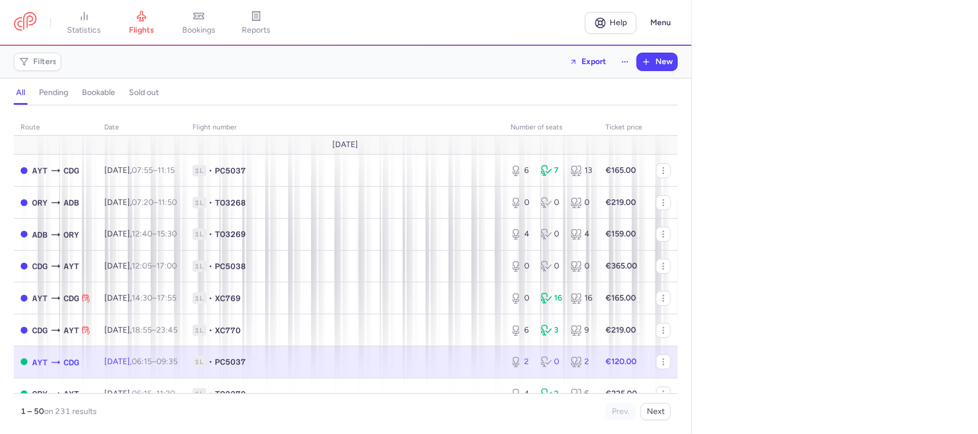
select select "hours"
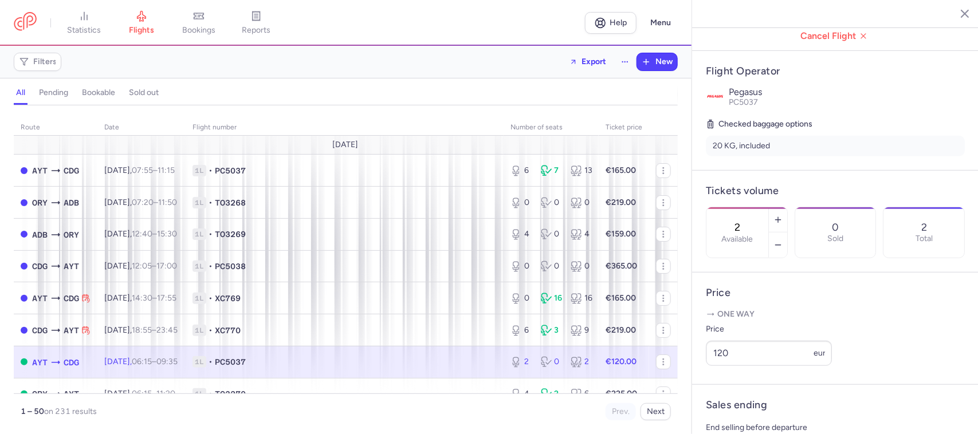
scroll to position [215, 0]
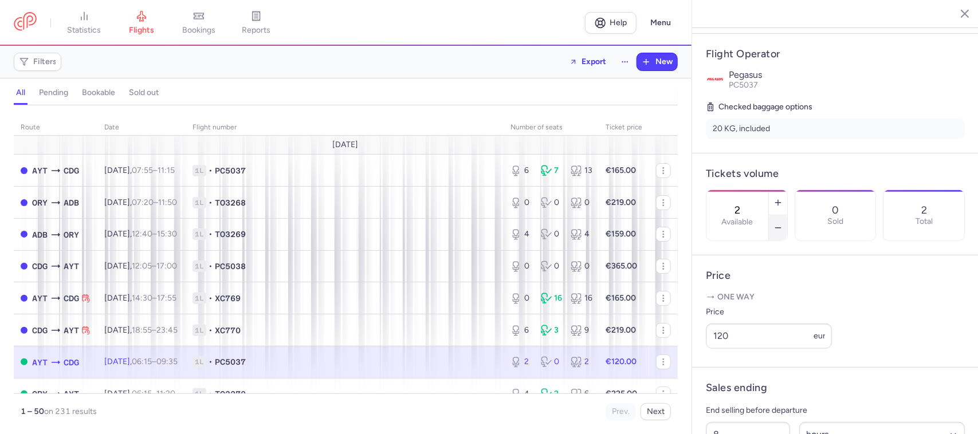
click at [787, 215] on button "button" at bounding box center [778, 227] width 18 height 25
type input "0"
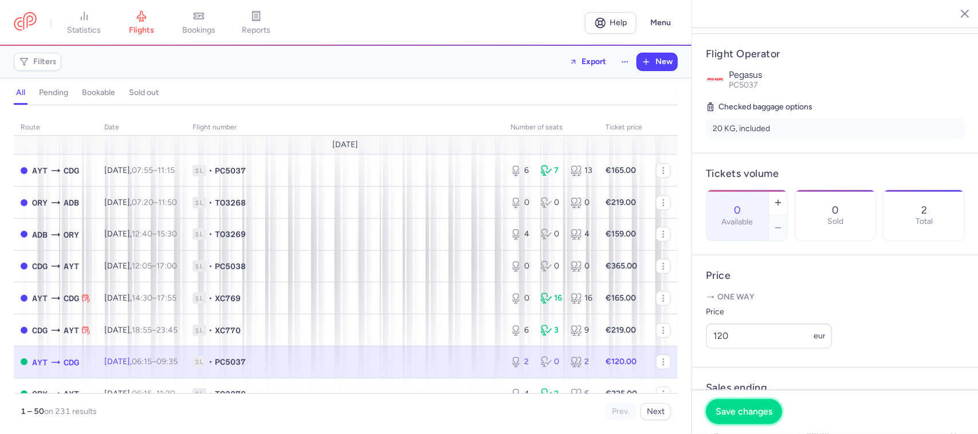
click at [754, 416] on span "Save changes" at bounding box center [743, 412] width 57 height 10
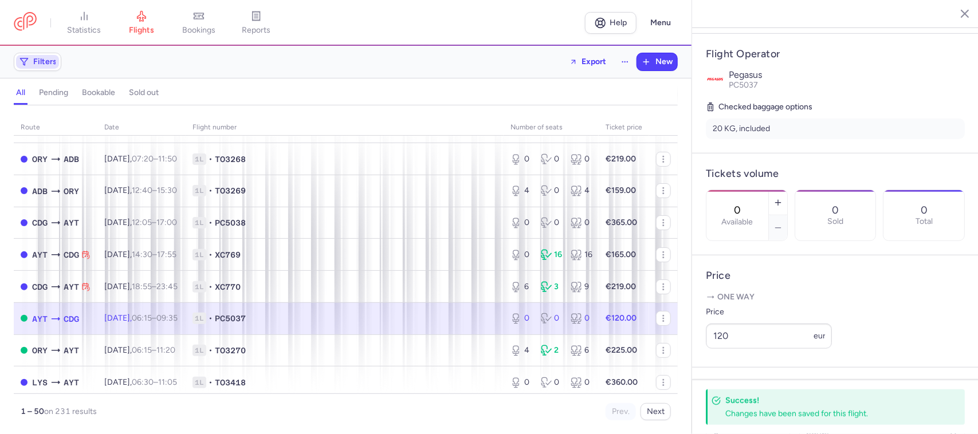
scroll to position [0, 0]
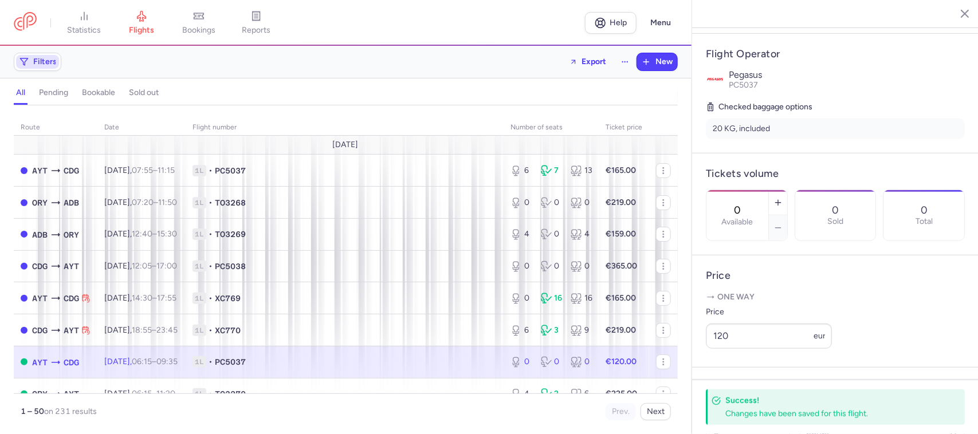
click at [39, 56] on span "Filters" at bounding box center [37, 62] width 43 height 14
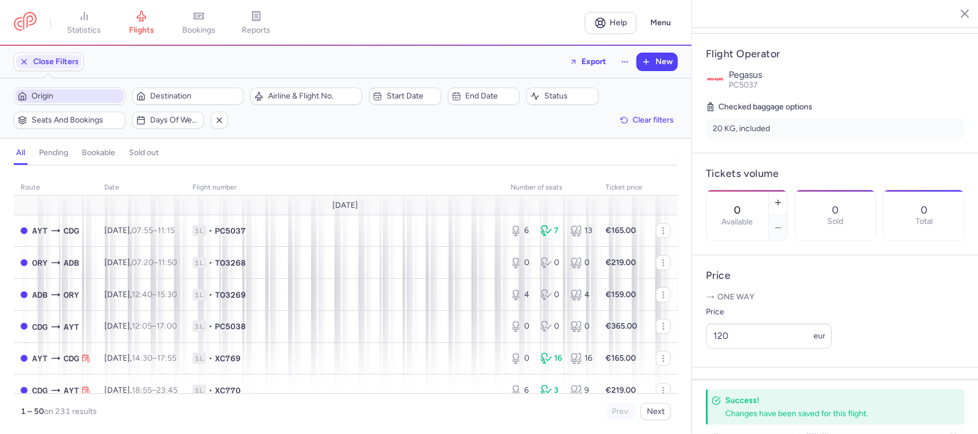
click at [68, 99] on span "Origin" at bounding box center [77, 96] width 90 height 9
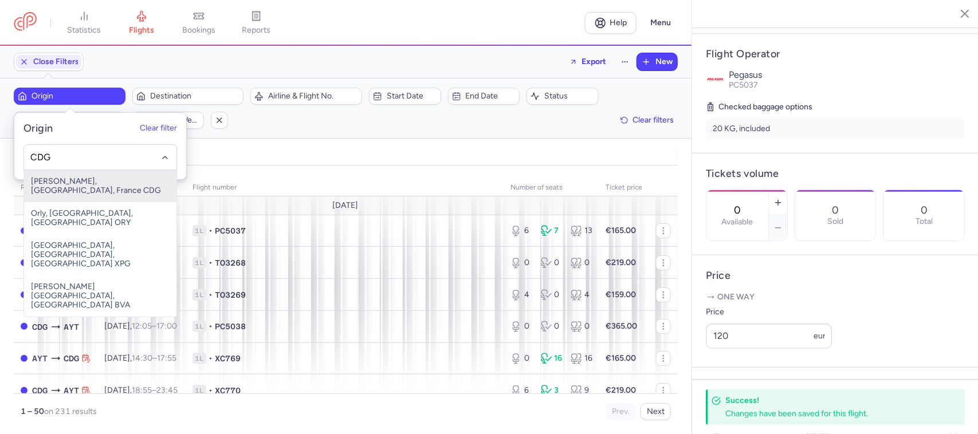
click at [119, 187] on span "[PERSON_NAME], [GEOGRAPHIC_DATA], France CDG" at bounding box center [100, 186] width 152 height 32
type input "CDG"
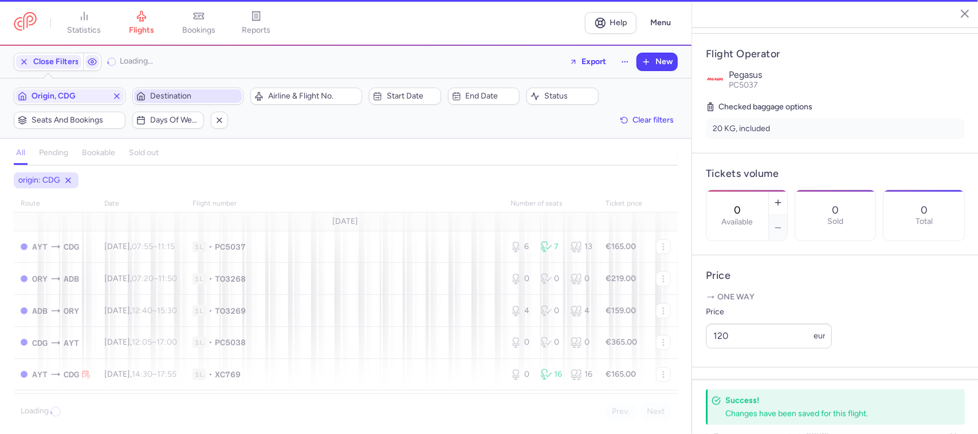
click at [178, 95] on span "Destination" at bounding box center [195, 96] width 90 height 9
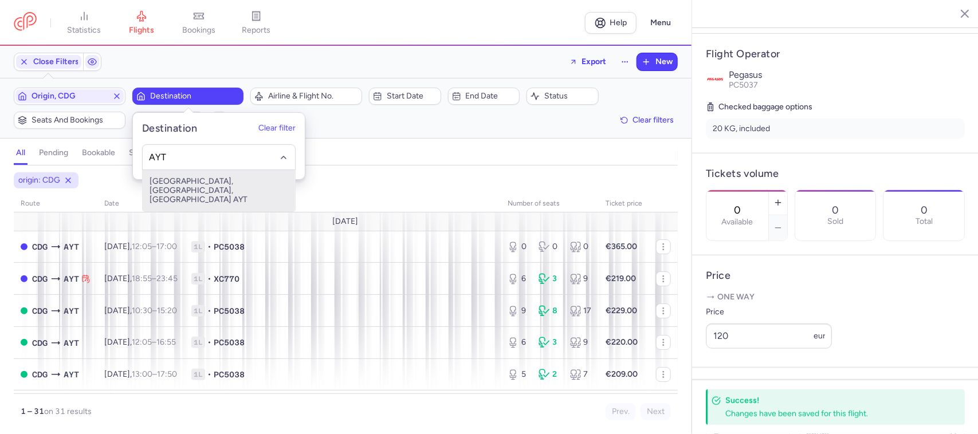
click at [187, 184] on span "[GEOGRAPHIC_DATA], [GEOGRAPHIC_DATA], [GEOGRAPHIC_DATA] AYT" at bounding box center [219, 190] width 152 height 41
type input "AYT"
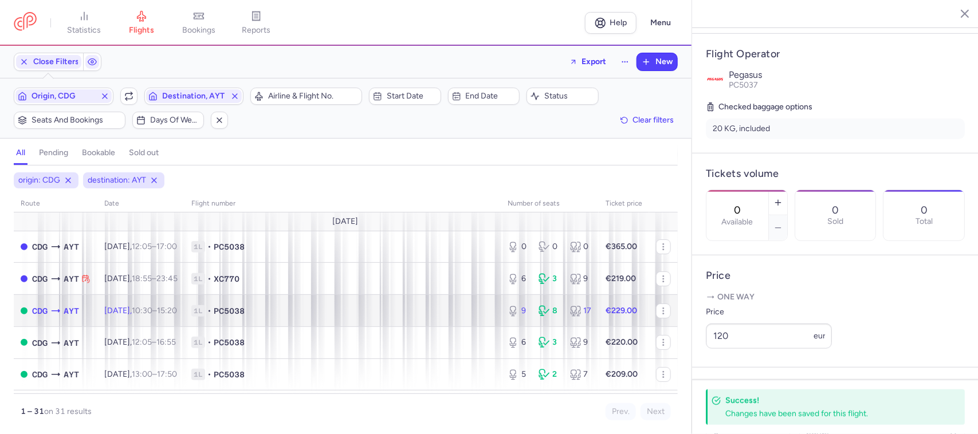
click at [411, 311] on span "1L • PC5038" at bounding box center [342, 310] width 302 height 11
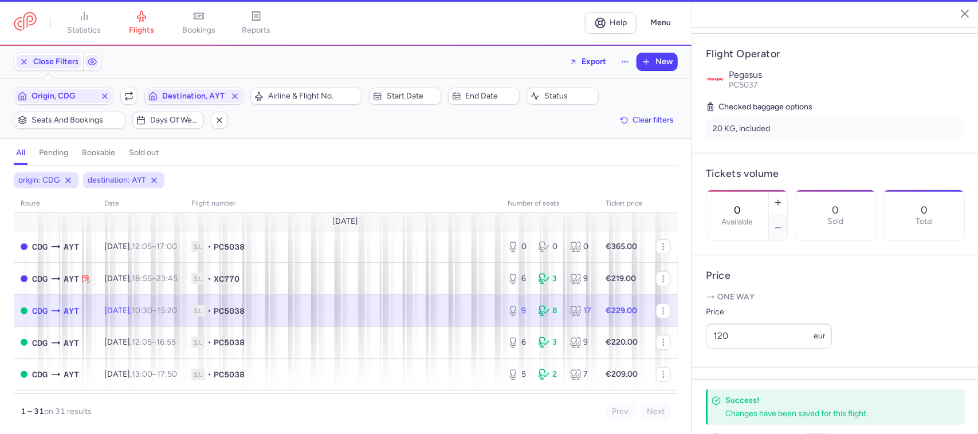
type input "9"
type input "11"
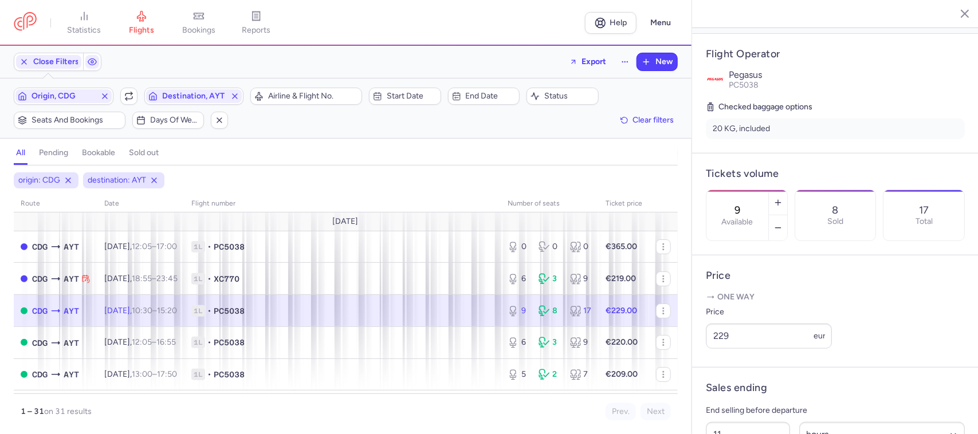
scroll to position [439, 0]
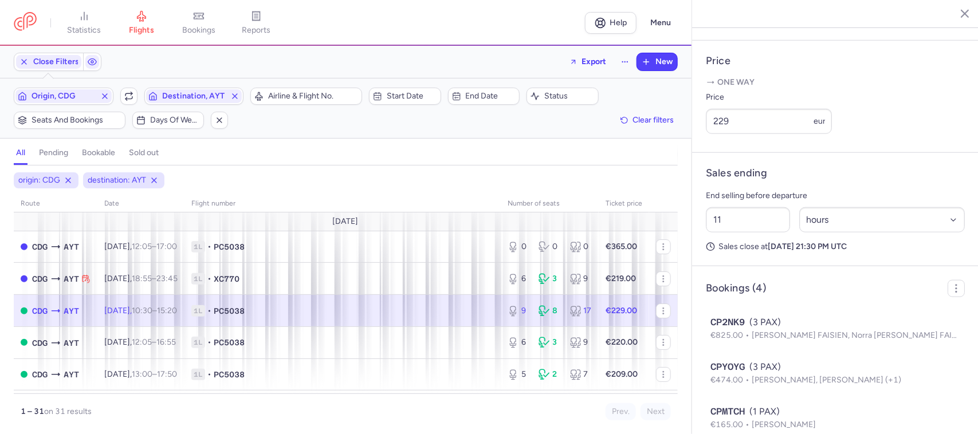
click at [461, 310] on span "1L • PC5038" at bounding box center [342, 310] width 302 height 11
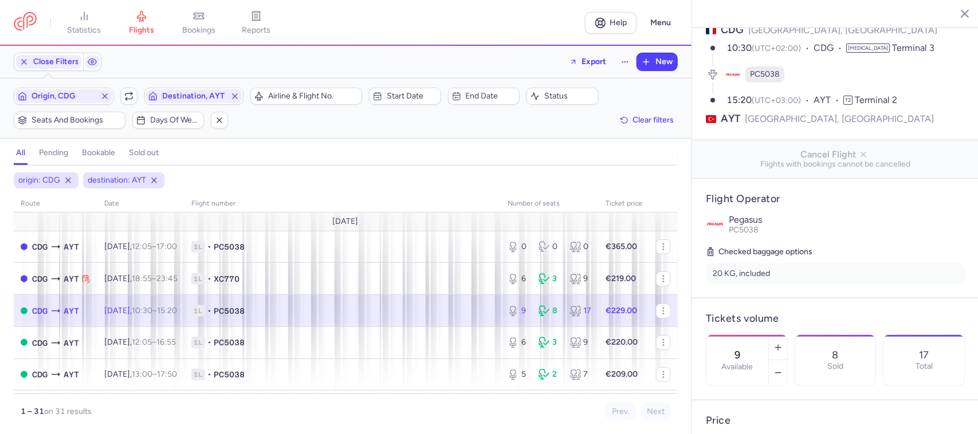
scroll to position [286, 0]
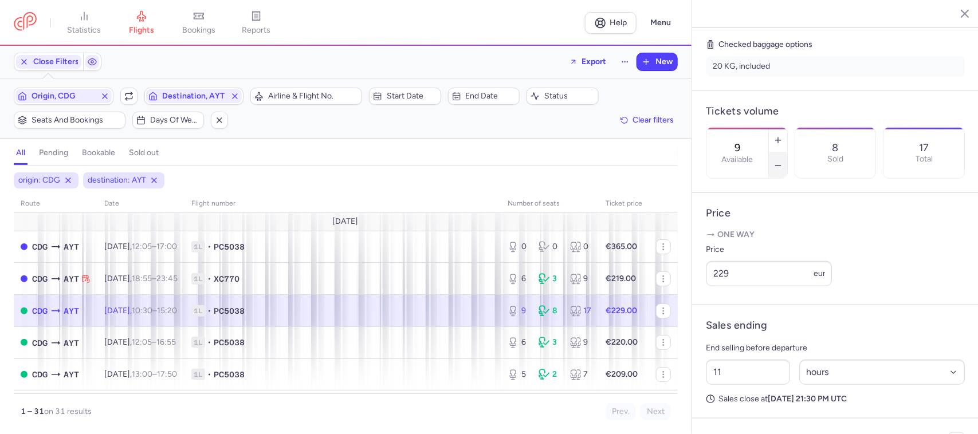
click at [782, 161] on icon "button" at bounding box center [777, 165] width 9 height 9
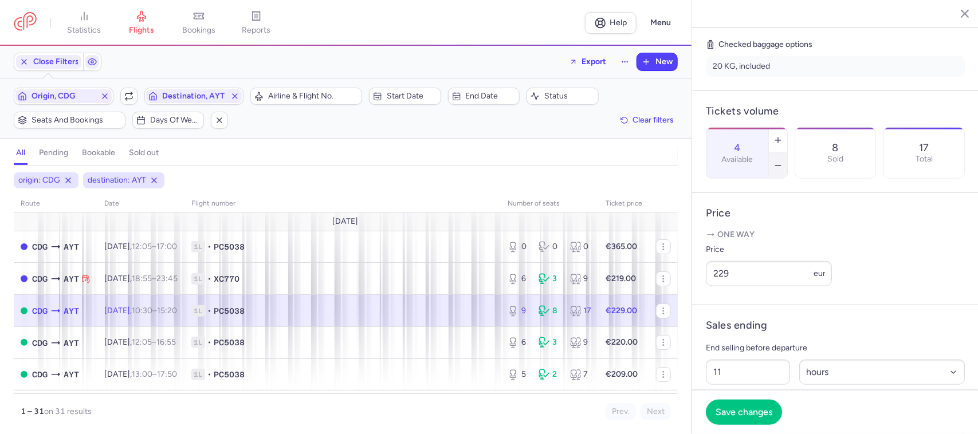
click at [782, 161] on icon "button" at bounding box center [777, 165] width 9 height 9
click at [747, 418] on button "Save changes" at bounding box center [744, 411] width 76 height 25
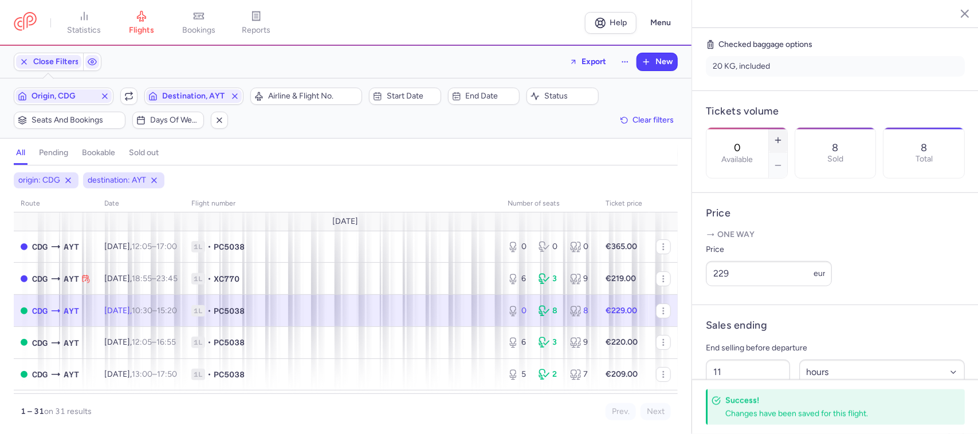
click at [778, 137] on line "button" at bounding box center [778, 139] width 0 height 5
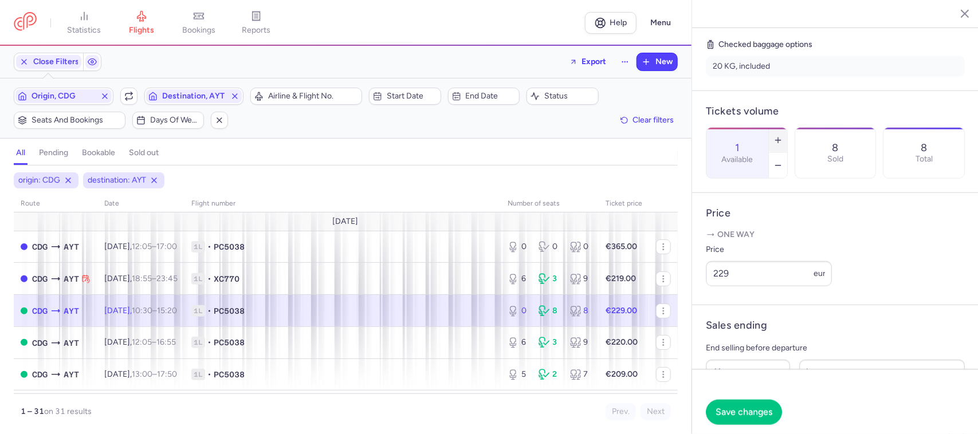
click at [778, 137] on line "button" at bounding box center [778, 139] width 0 height 5
click at [782, 136] on icon "button" at bounding box center [777, 140] width 9 height 9
click at [787, 128] on button "button" at bounding box center [778, 140] width 18 height 25
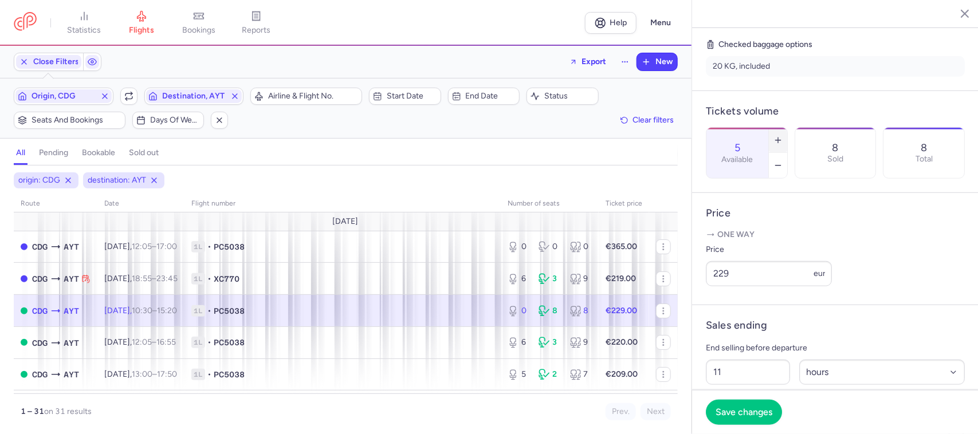
type input "6"
click at [754, 411] on span "Save changes" at bounding box center [743, 412] width 57 height 10
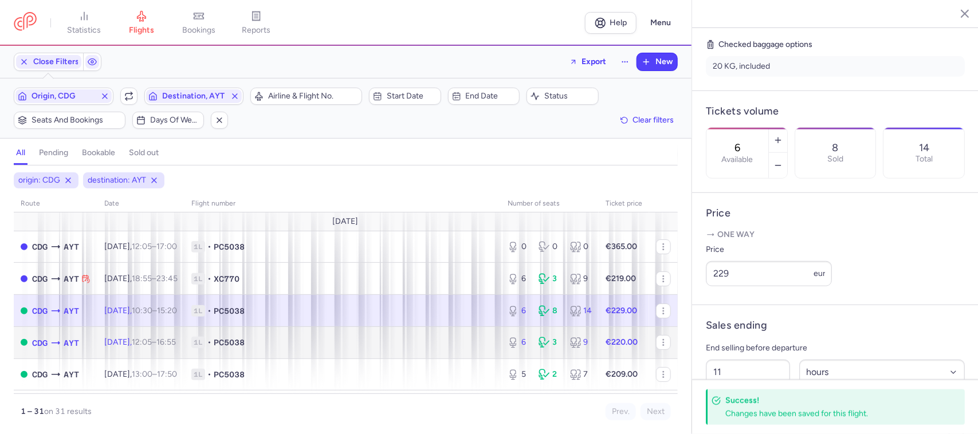
click at [298, 341] on span "1L • PC5038" at bounding box center [342, 342] width 302 height 11
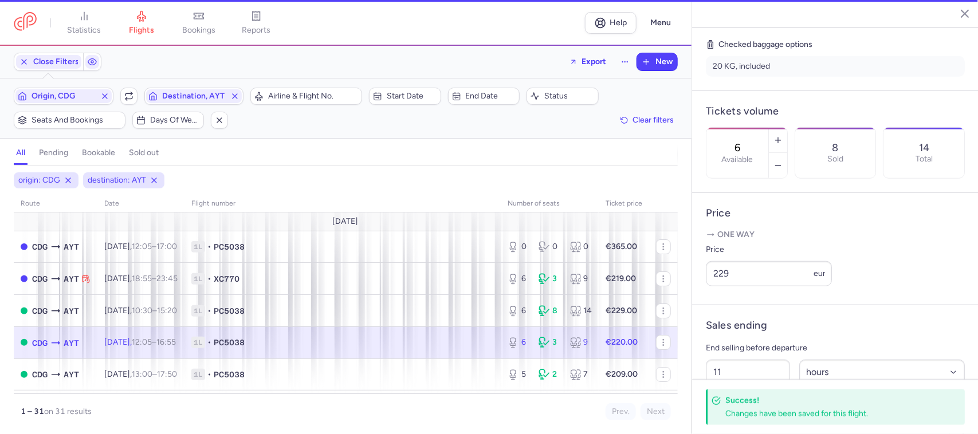
type input "2"
select select "days"
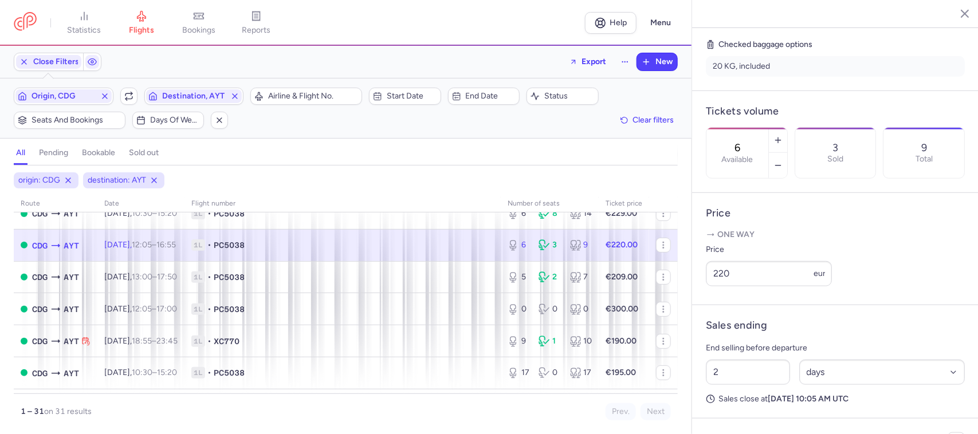
scroll to position [143, 0]
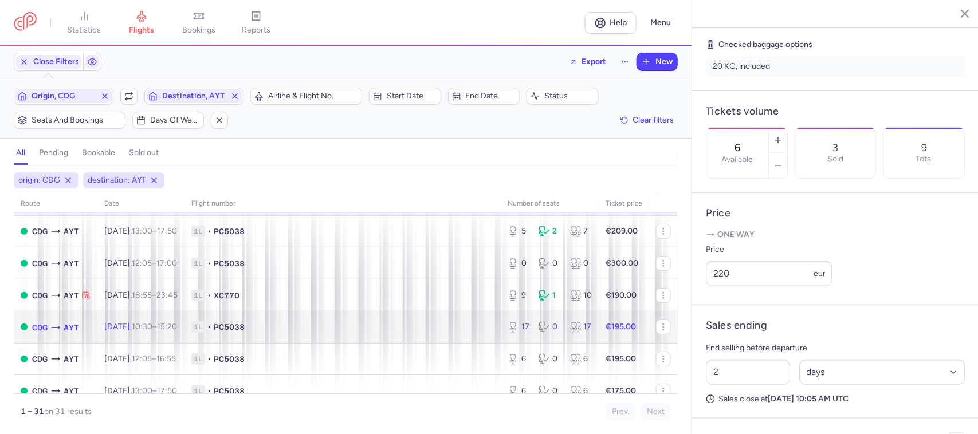
click at [454, 322] on td "1L • PC5038" at bounding box center [342, 327] width 316 height 32
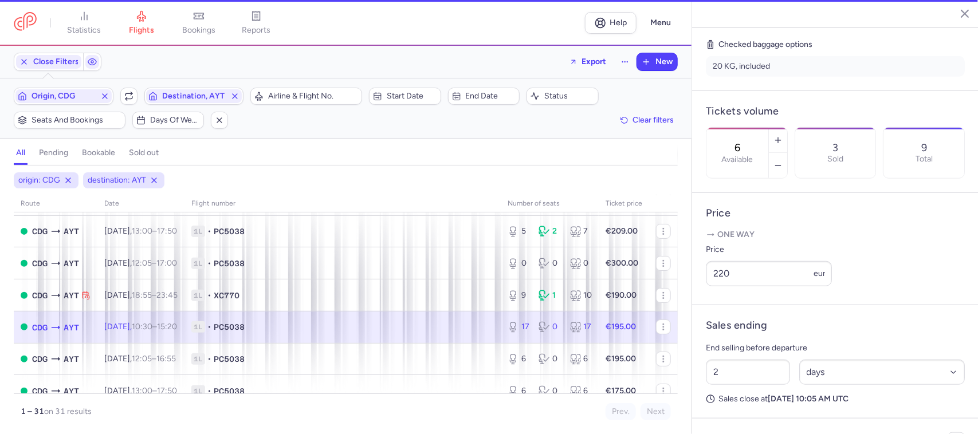
type input "17"
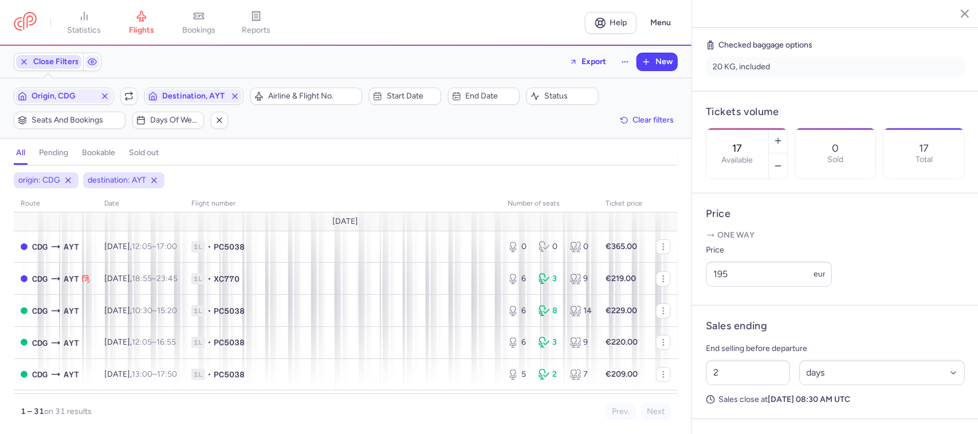
click at [40, 60] on span "Close Filters" at bounding box center [56, 61] width 46 height 9
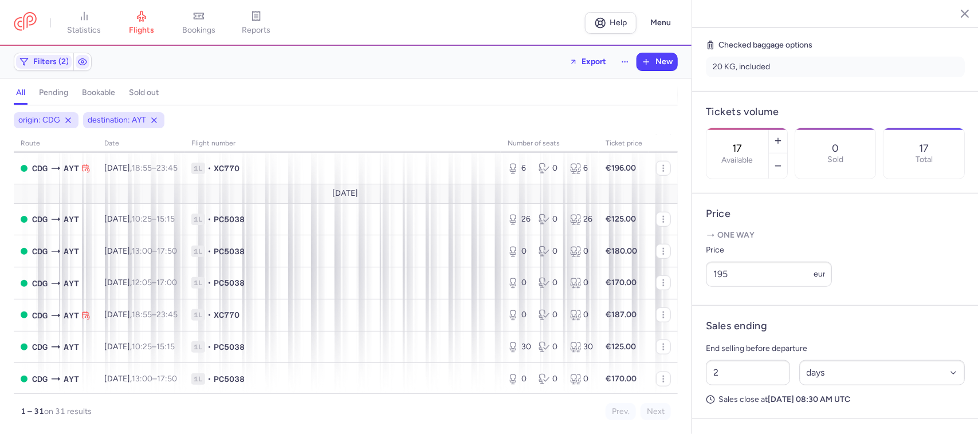
scroll to position [501, 0]
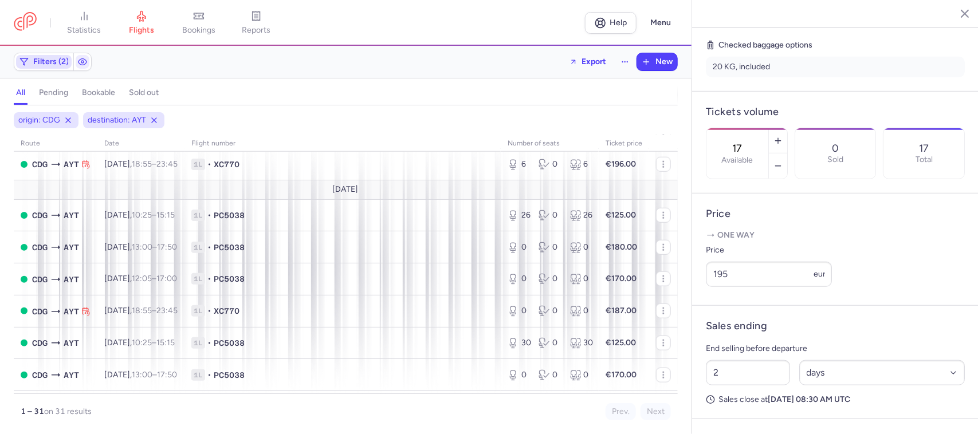
click at [48, 61] on span "Filters (2)" at bounding box center [51, 61] width 36 height 9
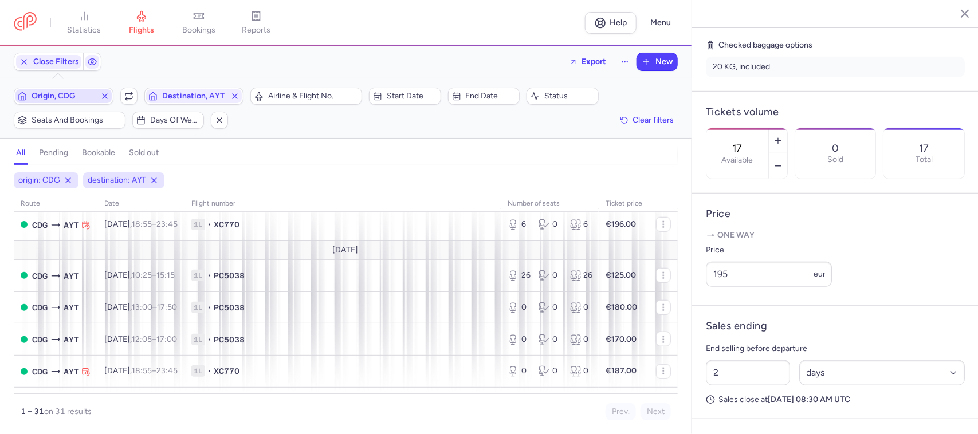
scroll to position [0, 0]
click at [56, 104] on button "Origin, CDG" at bounding box center [64, 96] width 100 height 17
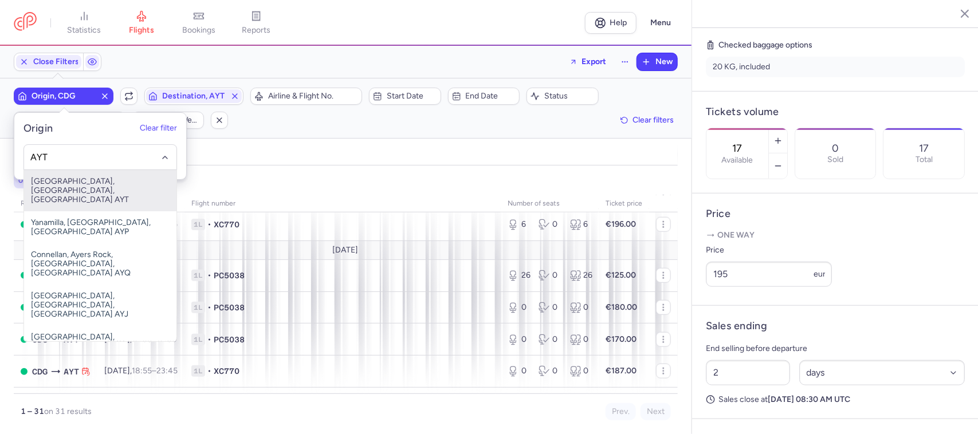
click at [86, 182] on span "[GEOGRAPHIC_DATA], [GEOGRAPHIC_DATA], [GEOGRAPHIC_DATA] AYT" at bounding box center [100, 190] width 152 height 41
type input "AYT"
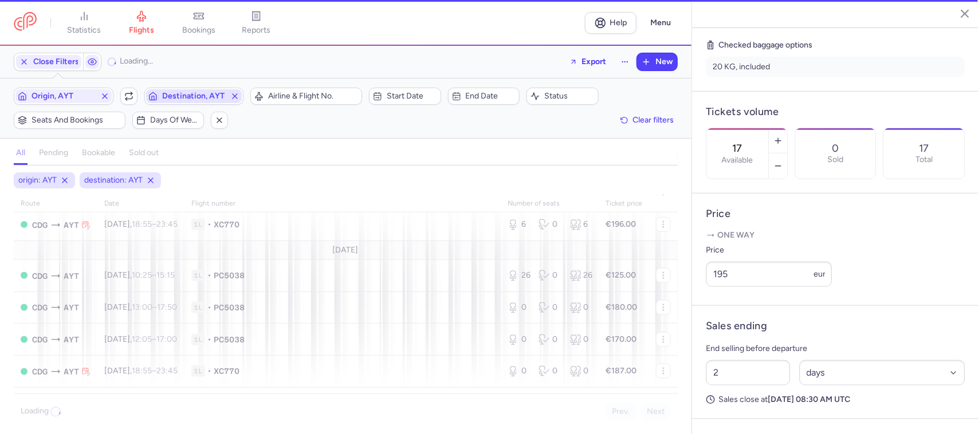
click at [194, 97] on span "Destination, AYT" at bounding box center [194, 96] width 64 height 9
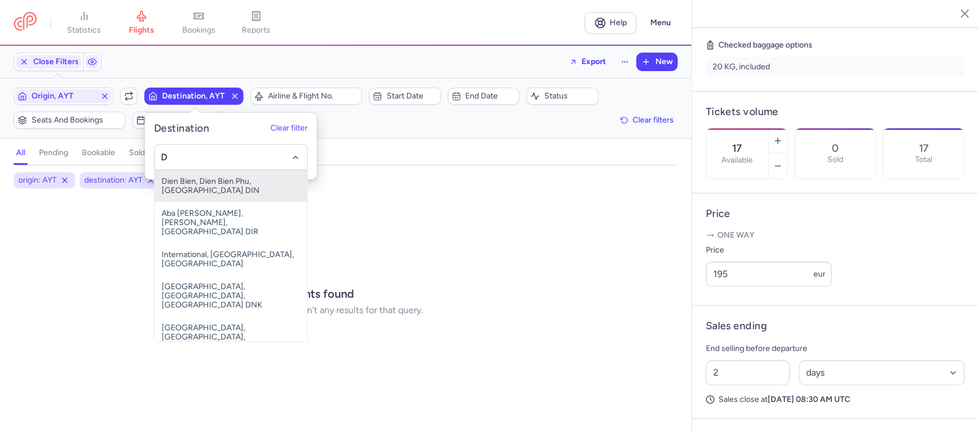
click at [172, 163] on input "D" at bounding box center [230, 157] width 140 height 13
click at [176, 162] on input "D" at bounding box center [230, 157] width 140 height 13
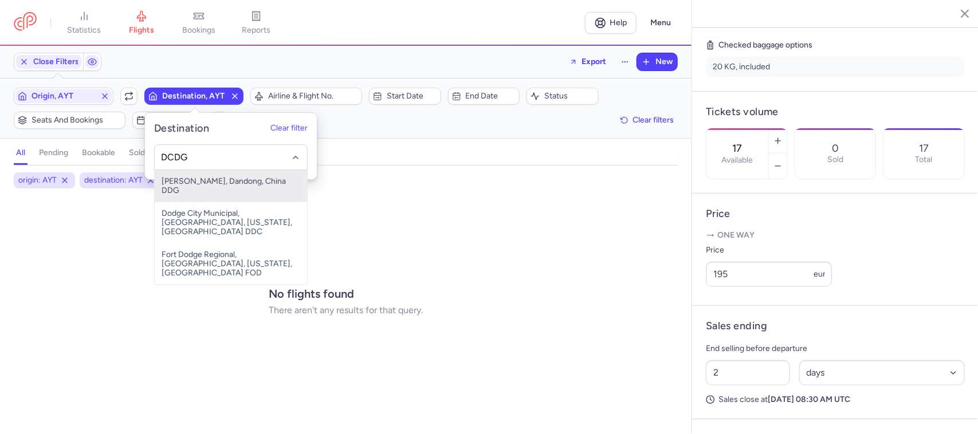
click at [213, 156] on input "DCDG" at bounding box center [230, 157] width 140 height 13
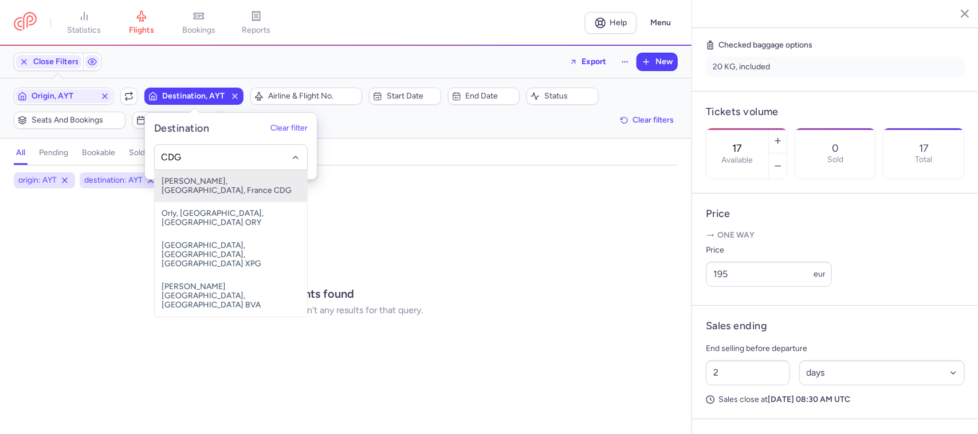
click at [227, 184] on span "[PERSON_NAME], [GEOGRAPHIC_DATA], France CDG" at bounding box center [231, 186] width 152 height 32
type input "CDG"
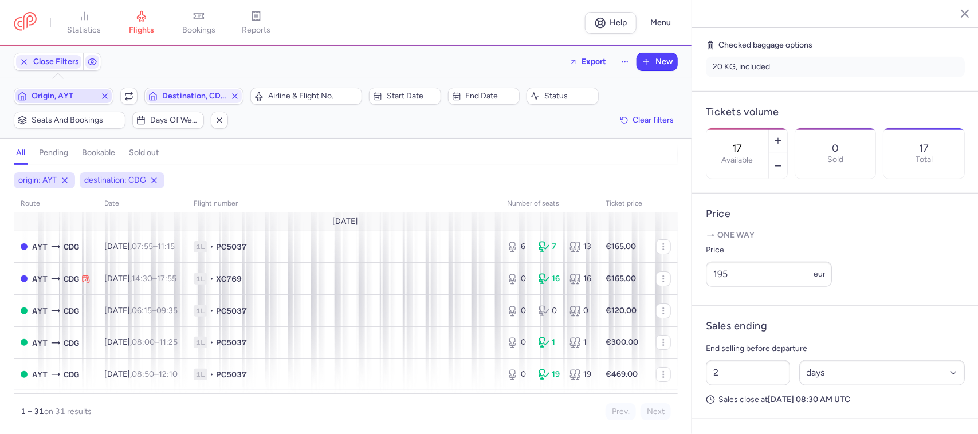
click at [76, 99] on span "Origin, AYT" at bounding box center [64, 96] width 64 height 9
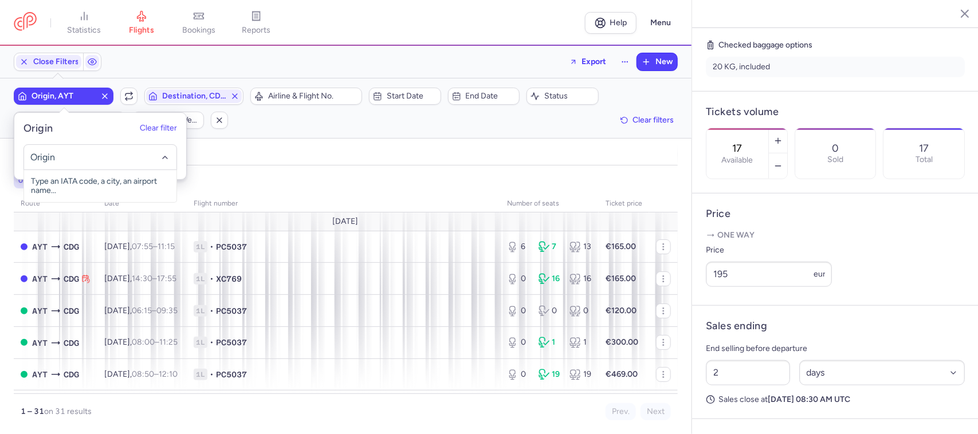
click at [81, 160] on input "-searchbox" at bounding box center [100, 157] width 140 height 13
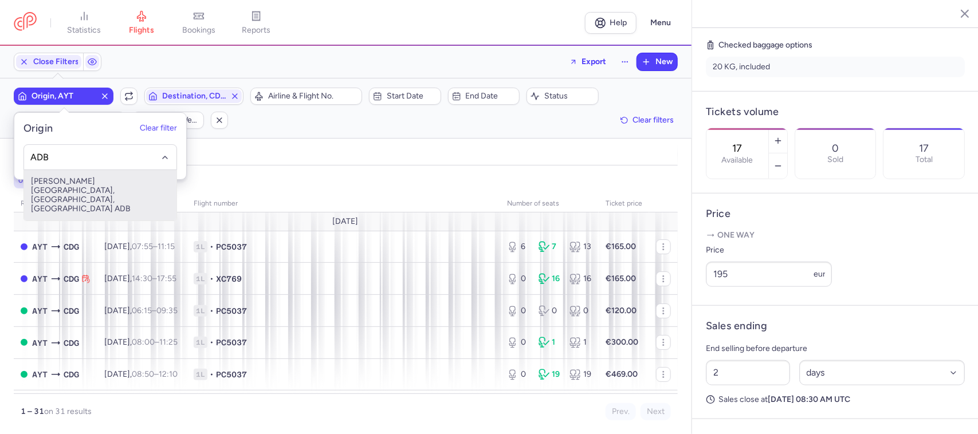
click at [107, 187] on span "[PERSON_NAME][GEOGRAPHIC_DATA], [GEOGRAPHIC_DATA], [GEOGRAPHIC_DATA] ADB" at bounding box center [100, 195] width 152 height 50
type input "ADB"
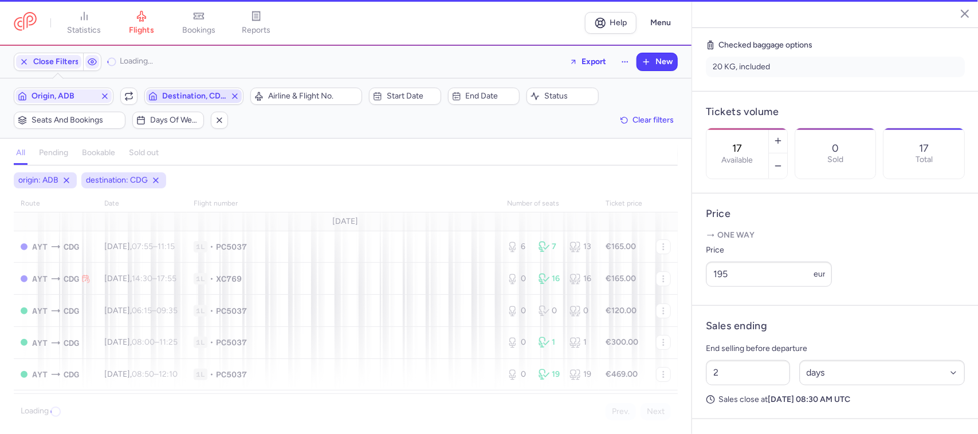
click at [183, 105] on button "Destination, CDG" at bounding box center [194, 96] width 100 height 17
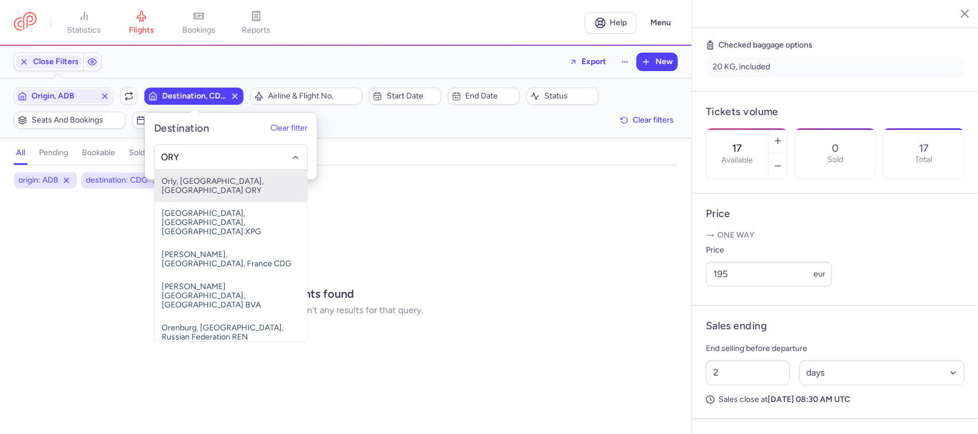
click at [226, 182] on span "Orly, [GEOGRAPHIC_DATA], [GEOGRAPHIC_DATA] ORY" at bounding box center [231, 186] width 152 height 32
type input "ORY"
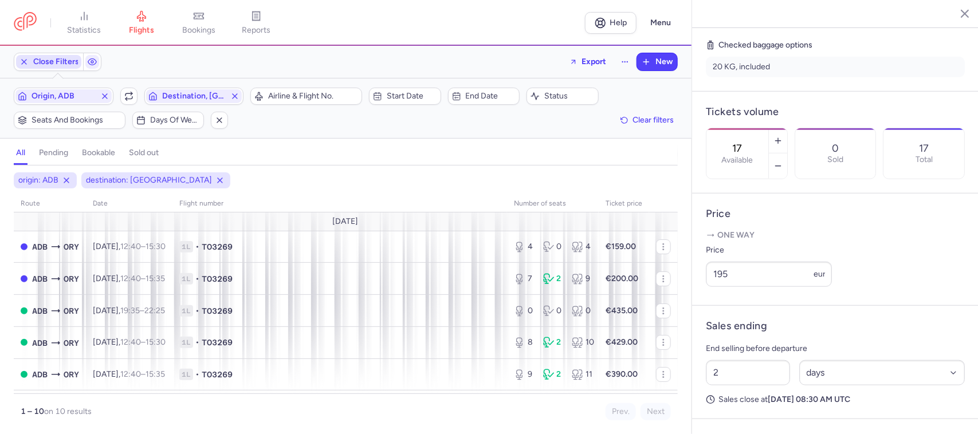
click at [60, 61] on span "Close Filters" at bounding box center [56, 61] width 46 height 9
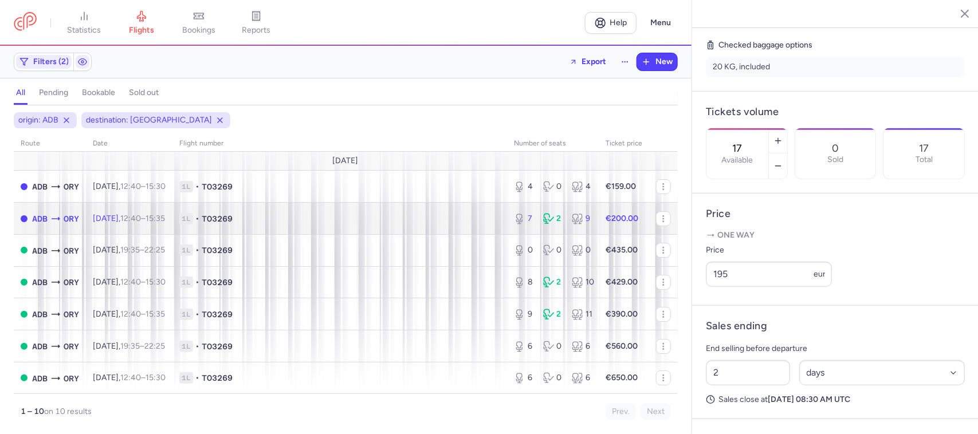
click at [391, 215] on span "1L • TO3269" at bounding box center [339, 218] width 321 height 11
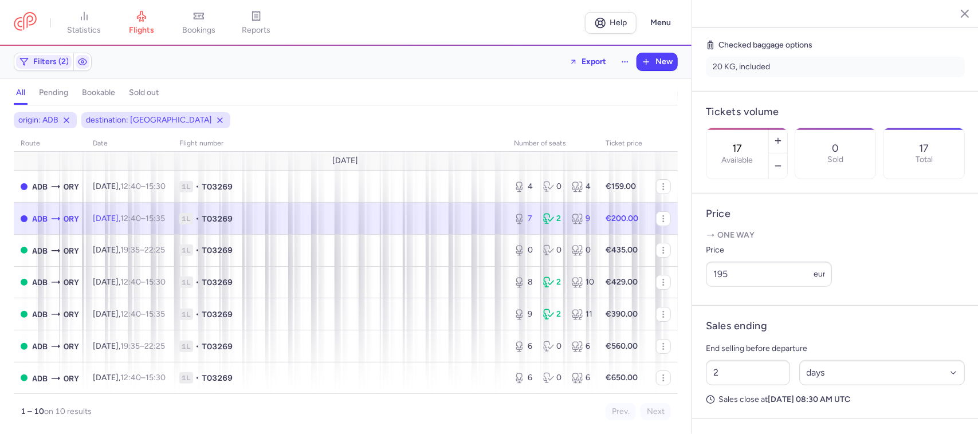
type input "7"
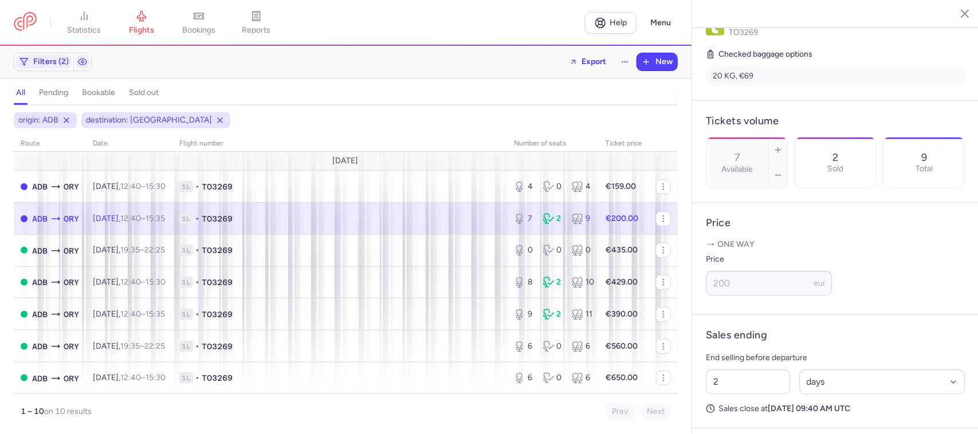
scroll to position [286, 0]
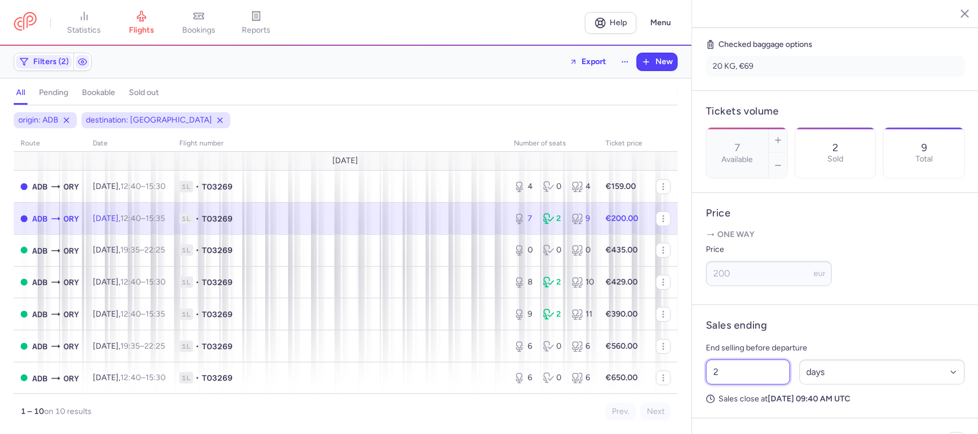
drag, startPoint x: 753, startPoint y: 388, endPoint x: 702, endPoint y: 391, distance: 51.6
click at [702, 389] on div "2 Select an option hours days" at bounding box center [835, 372] width 268 height 34
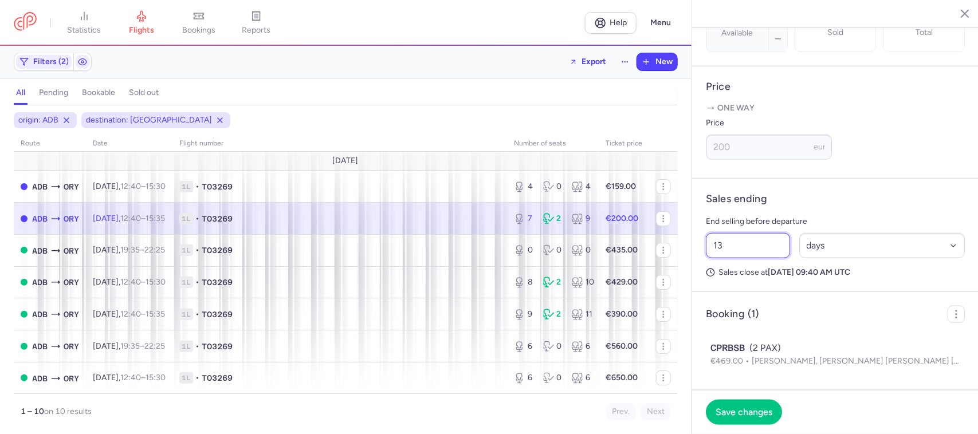
scroll to position [430, 0]
type input "13"
click at [840, 250] on select "Select an option hours days" at bounding box center [882, 245] width 166 height 25
select select "hours"
click at [799, 234] on select "Select an option hours days" at bounding box center [882, 245] width 166 height 25
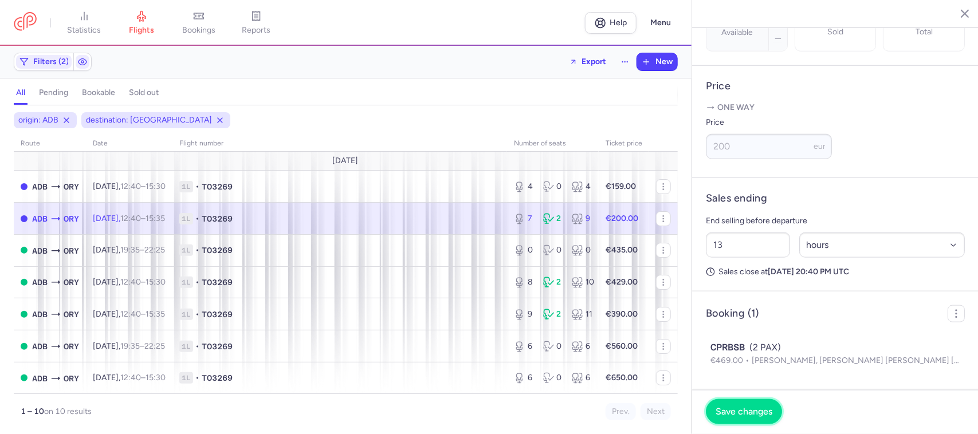
click at [763, 407] on button "Save changes" at bounding box center [744, 411] width 76 height 25
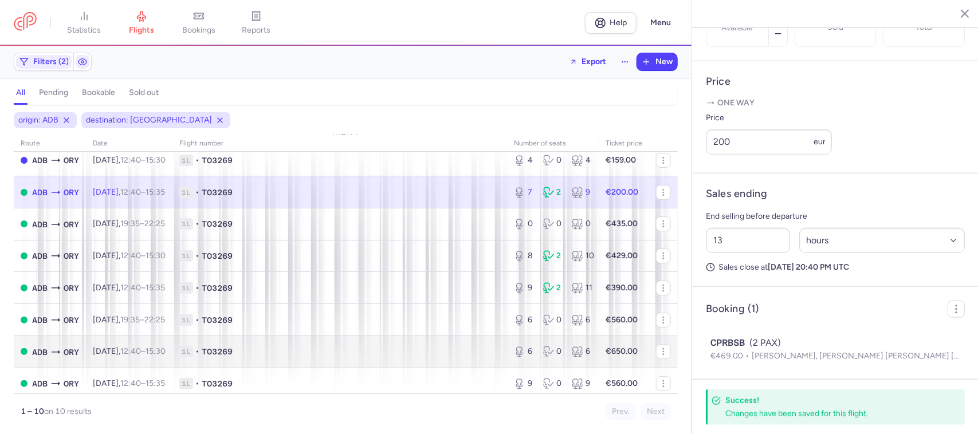
scroll to position [98, 0]
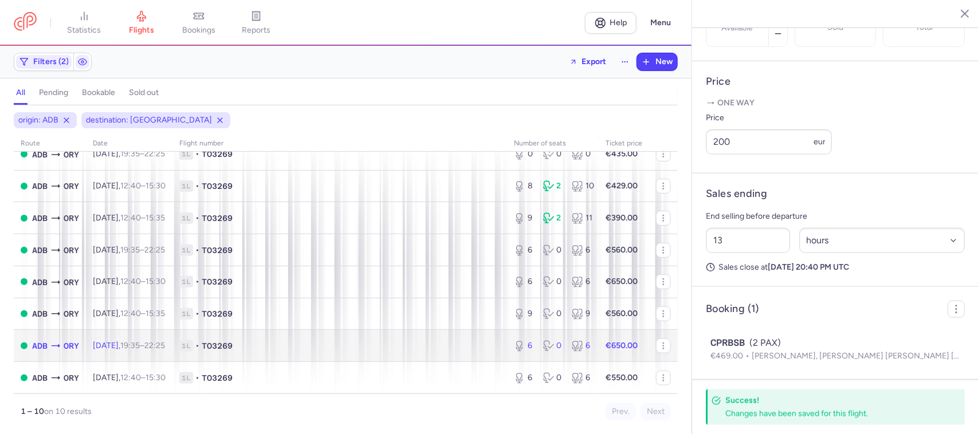
click at [388, 347] on span "1L • TO3269" at bounding box center [339, 345] width 321 height 11
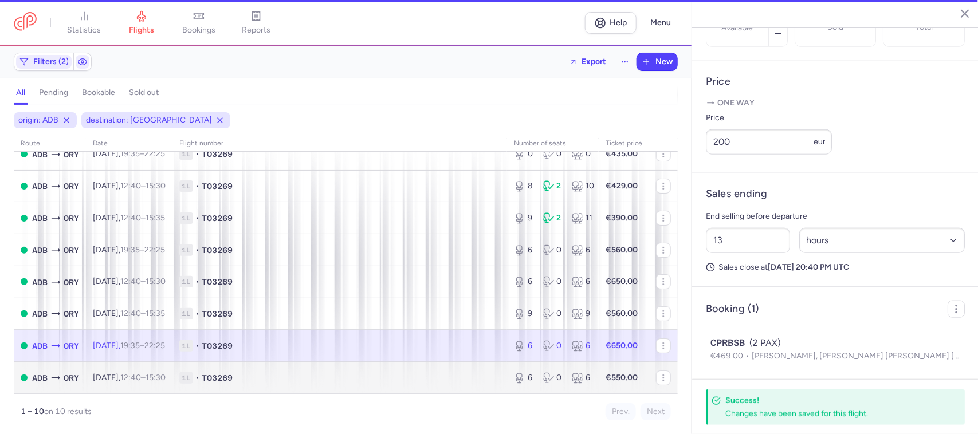
type input "6"
type input "2"
select select "days"
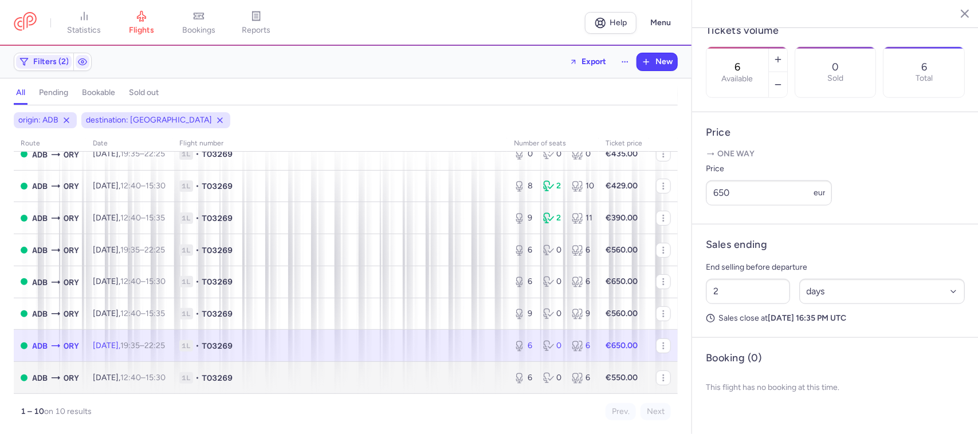
scroll to position [356, 0]
